Goal: Navigation & Orientation: Find specific page/section

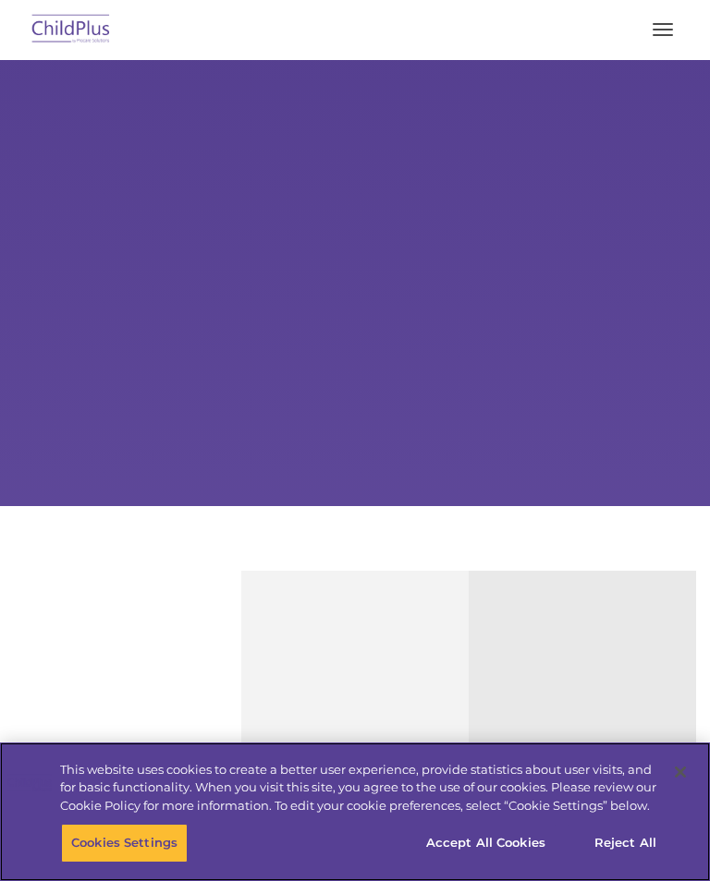
select select "MEDIUM"
click at [514, 849] on button "Accept All Cookies" at bounding box center [486, 843] width 140 height 39
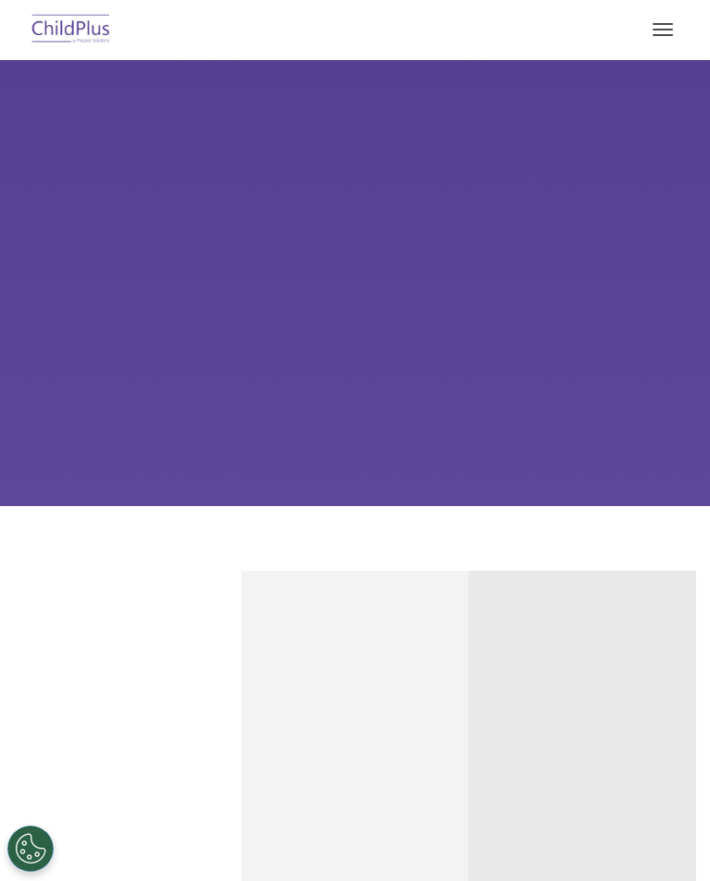
click at [662, 23] on span "button" at bounding box center [662, 24] width 20 height 2
click at [659, 26] on button "button" at bounding box center [662, 30] width 39 height 30
click at [664, 33] on button "button" at bounding box center [662, 30] width 39 height 30
click at [673, 21] on button "button" at bounding box center [662, 30] width 39 height 30
select select "MEDIUM"
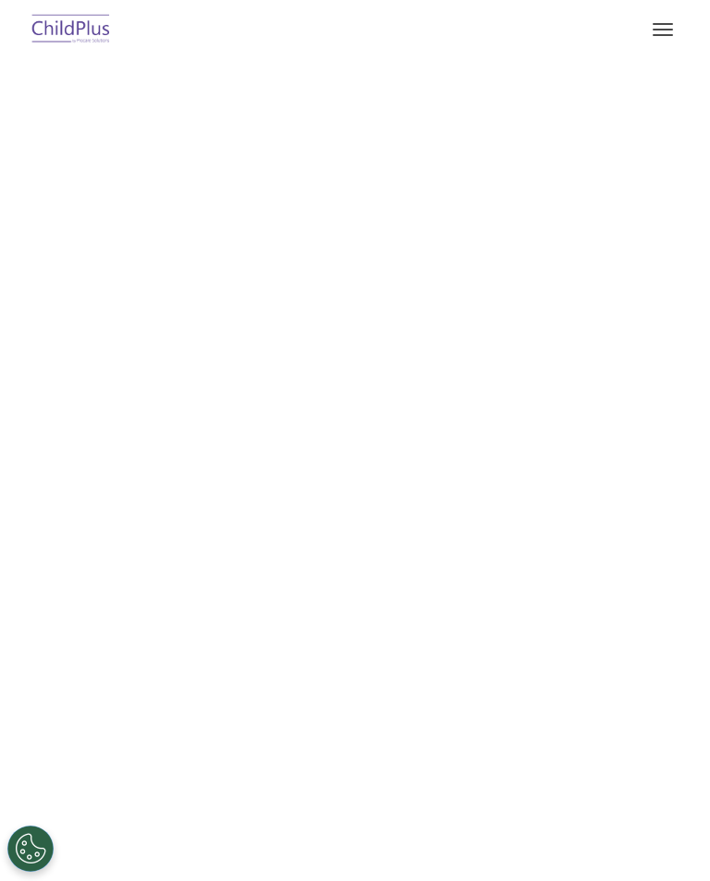
click at [662, 17] on button "button" at bounding box center [662, 30] width 39 height 30
click at [658, 38] on button "button" at bounding box center [662, 30] width 39 height 30
click at [78, 25] on img at bounding box center [71, 29] width 87 height 43
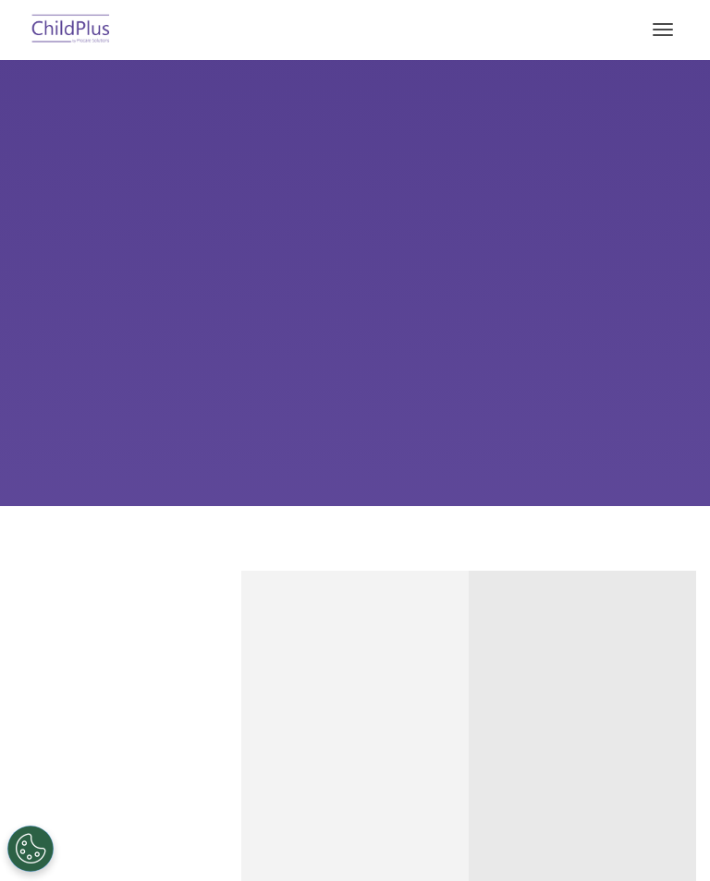
select select "MEDIUM"
